Goal: Task Accomplishment & Management: Manage account settings

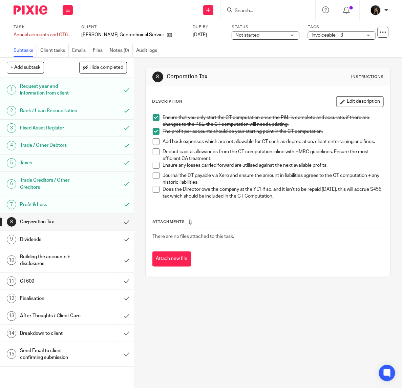
click at [155, 144] on span at bounding box center [156, 141] width 7 height 7
click at [155, 153] on span at bounding box center [156, 151] width 7 height 7
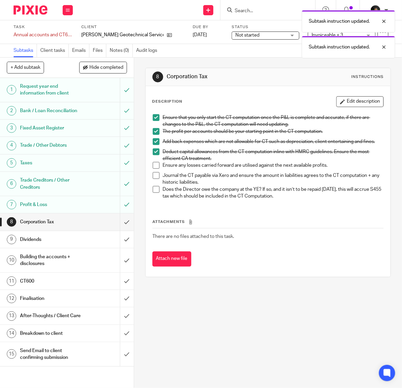
click at [154, 169] on span at bounding box center [156, 165] width 7 height 7
click at [155, 183] on li "Journal the CT payable via Xero and ensure the amount in liabilities agrees to …" at bounding box center [268, 179] width 231 height 14
click at [154, 177] on span at bounding box center [156, 175] width 7 height 7
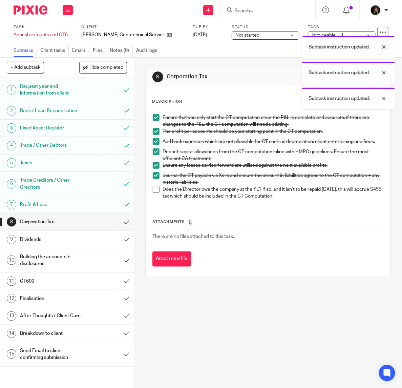
click at [46, 245] on h1 "Dividends" at bounding box center [51, 240] width 62 height 10
click at [47, 263] on h1 "Building the accounts + disclosures" at bounding box center [51, 260] width 62 height 17
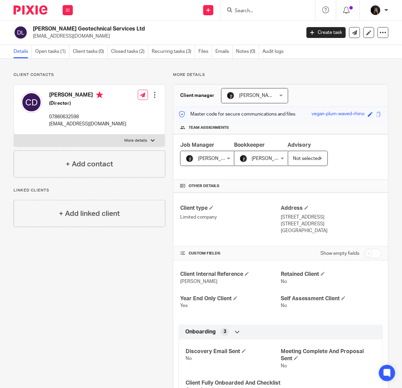
scroll to position [113, 0]
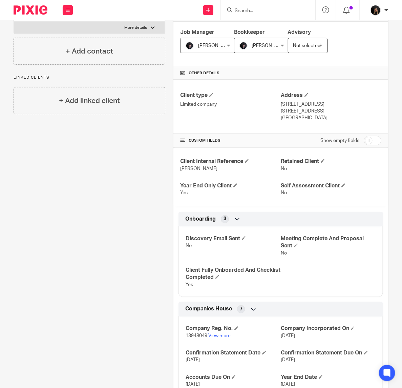
drag, startPoint x: 236, startPoint y: 344, endPoint x: 217, endPoint y: 339, distance: 19.1
click at [217, 339] on p "13948049 View more" at bounding box center [233, 336] width 95 height 7
click at [36, 5] on div at bounding box center [28, 10] width 56 height 20
click at [36, 9] on img at bounding box center [31, 9] width 34 height 9
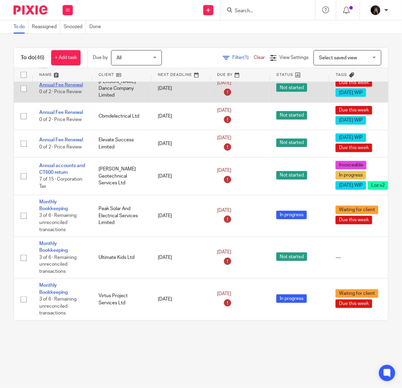
scroll to position [113, 0]
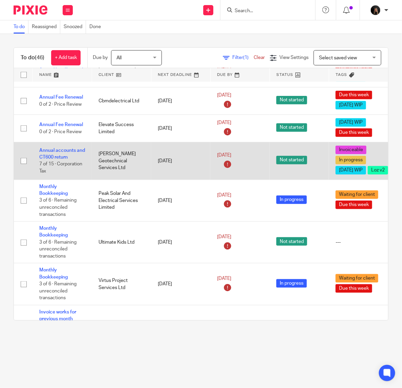
click at [78, 152] on td "Annual accounts and CT600 return 7 of 15 · Corporation Tax" at bounding box center [62, 161] width 59 height 38
click at [77, 152] on link "Annual accounts and CT600 return" at bounding box center [62, 154] width 46 height 12
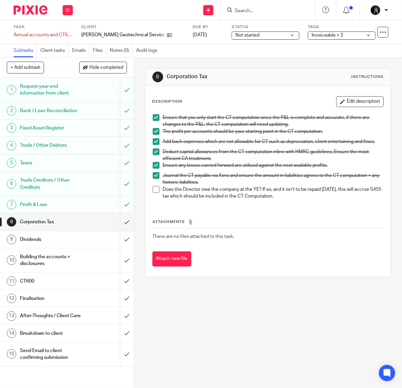
click at [153, 192] on span at bounding box center [156, 189] width 7 height 7
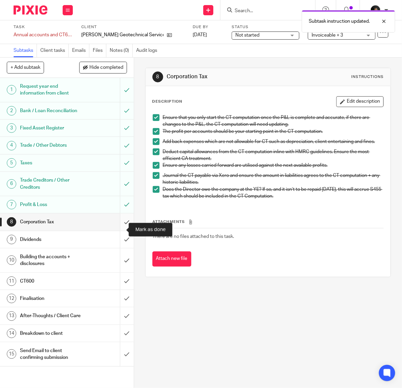
click at [116, 227] on input "submit" at bounding box center [67, 222] width 134 height 17
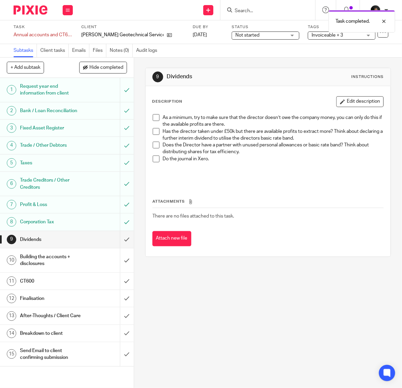
click at [152, 111] on div "As a minimum, try to make sure that the director doesn’t owe the company money,…" at bounding box center [269, 148] width 238 height 74
click at [154, 112] on div "As a minimum, try to make sure that the director doesn’t owe the company money,…" at bounding box center [269, 148] width 238 height 74
click at [153, 114] on span at bounding box center [156, 117] width 7 height 7
